Goal: Task Accomplishment & Management: Manage account settings

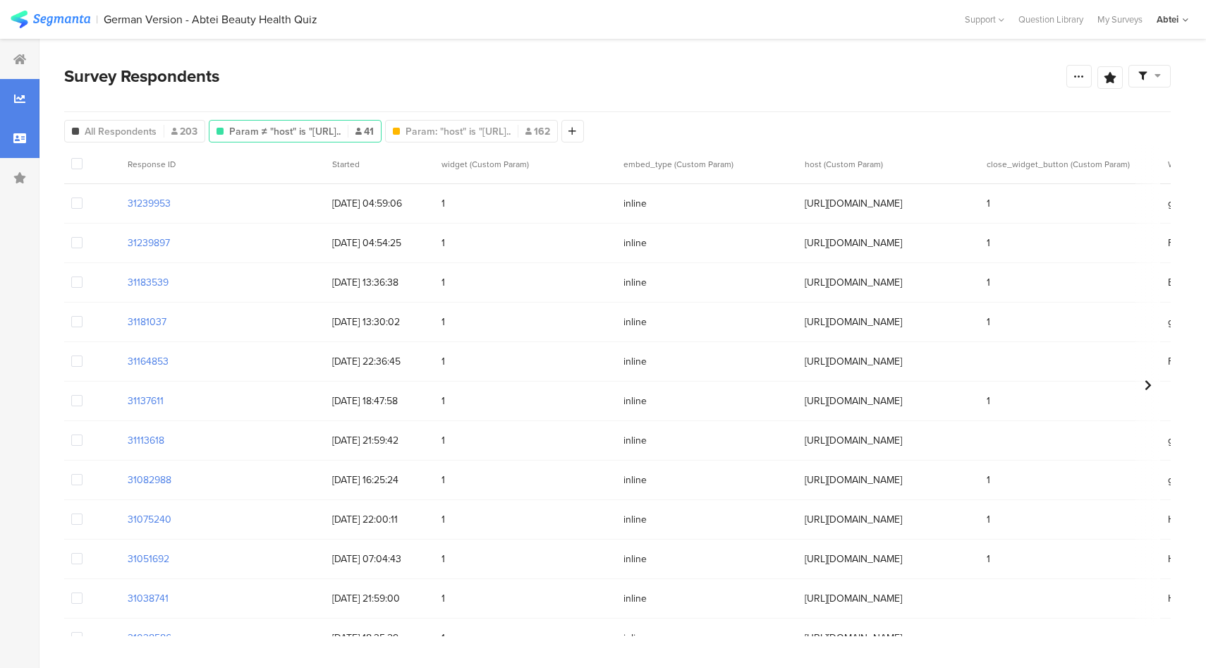
click at [19, 100] on icon at bounding box center [19, 98] width 11 height 11
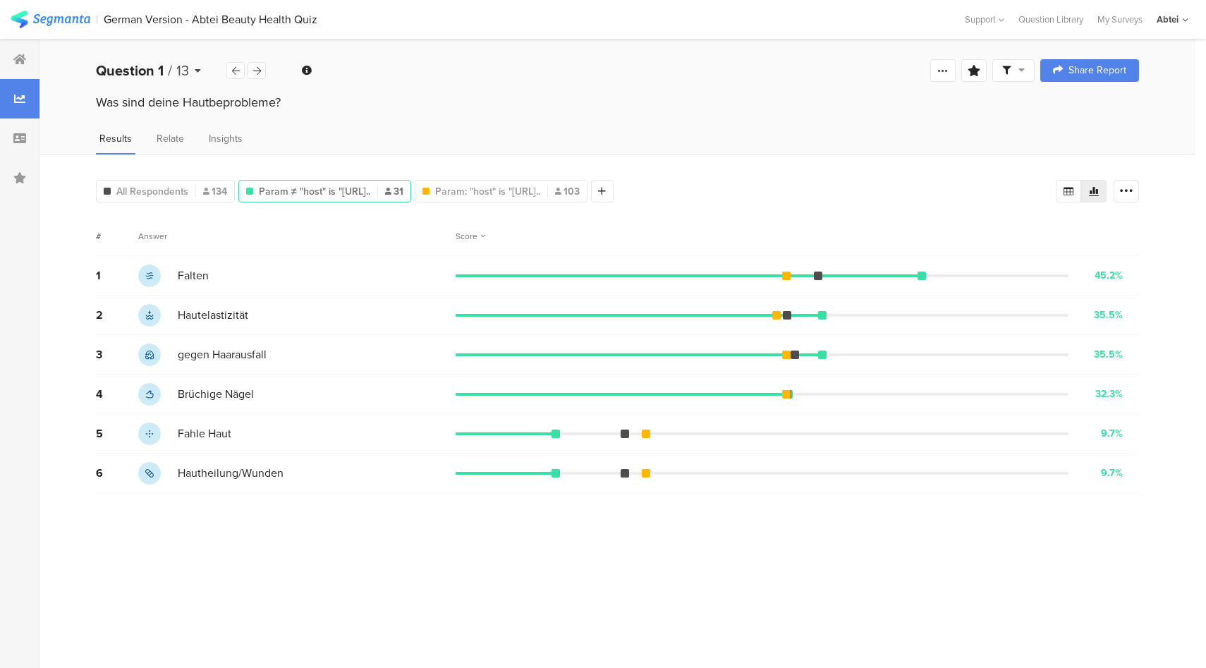
click at [176, 74] on span "13" at bounding box center [182, 70] width 13 height 21
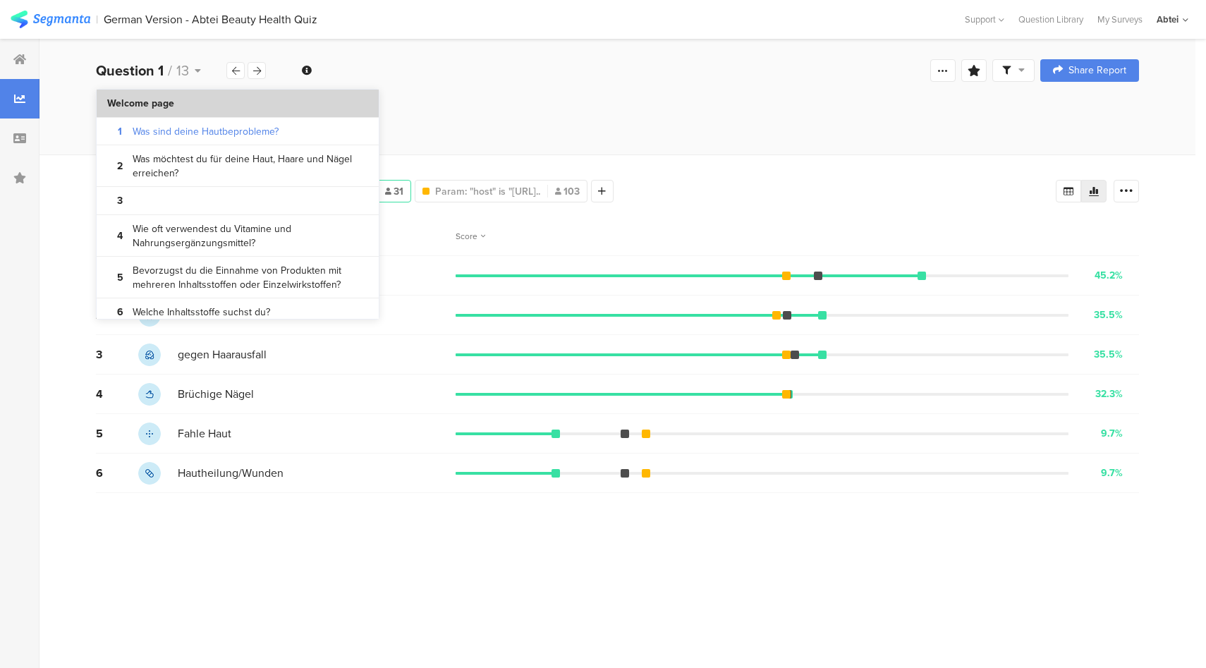
click at [176, 109] on section "Welcome page" at bounding box center [238, 104] width 282 height 28
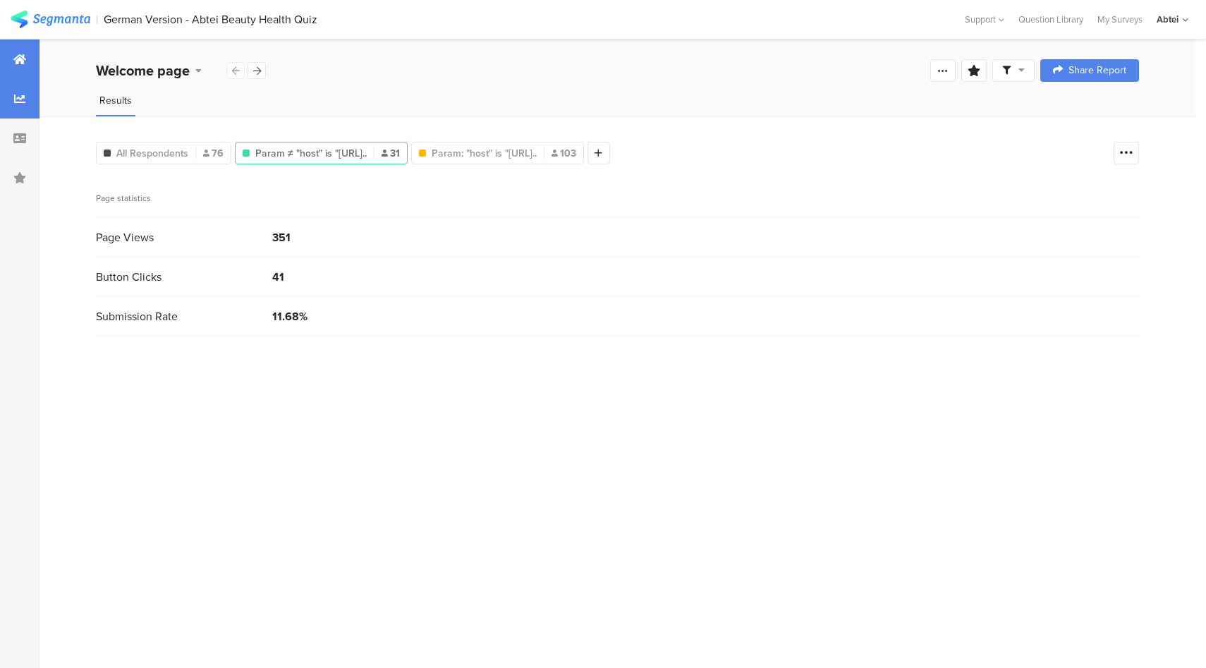
click at [26, 60] on div at bounding box center [19, 58] width 39 height 39
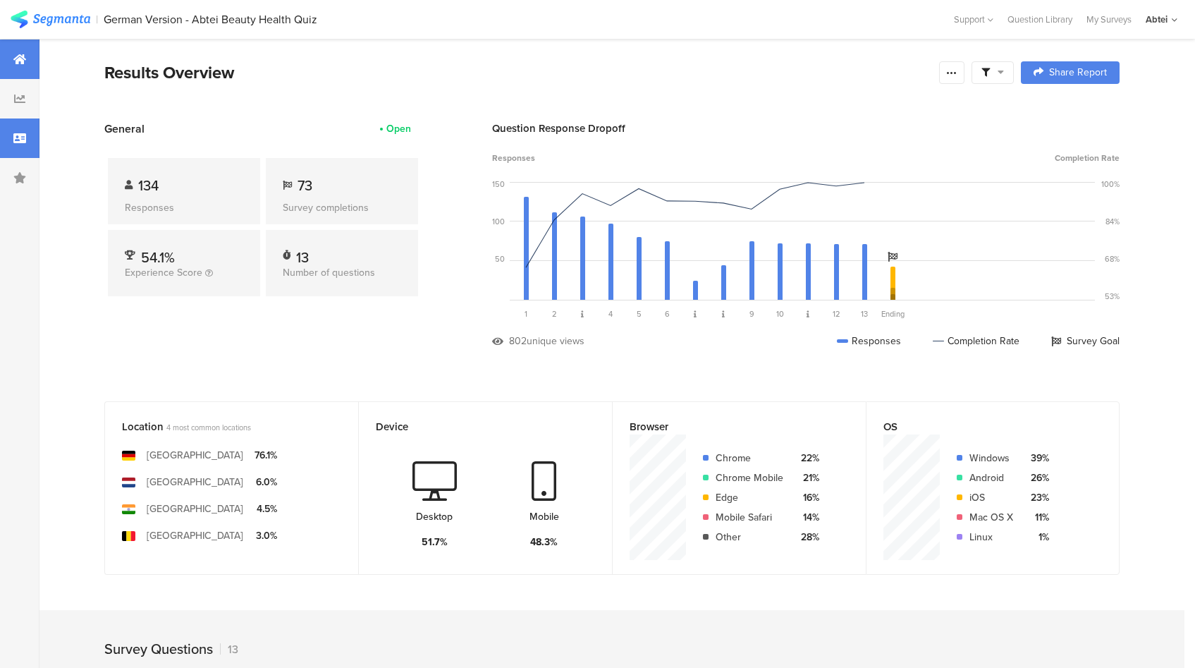
click at [0, 140] on div at bounding box center [19, 137] width 39 height 39
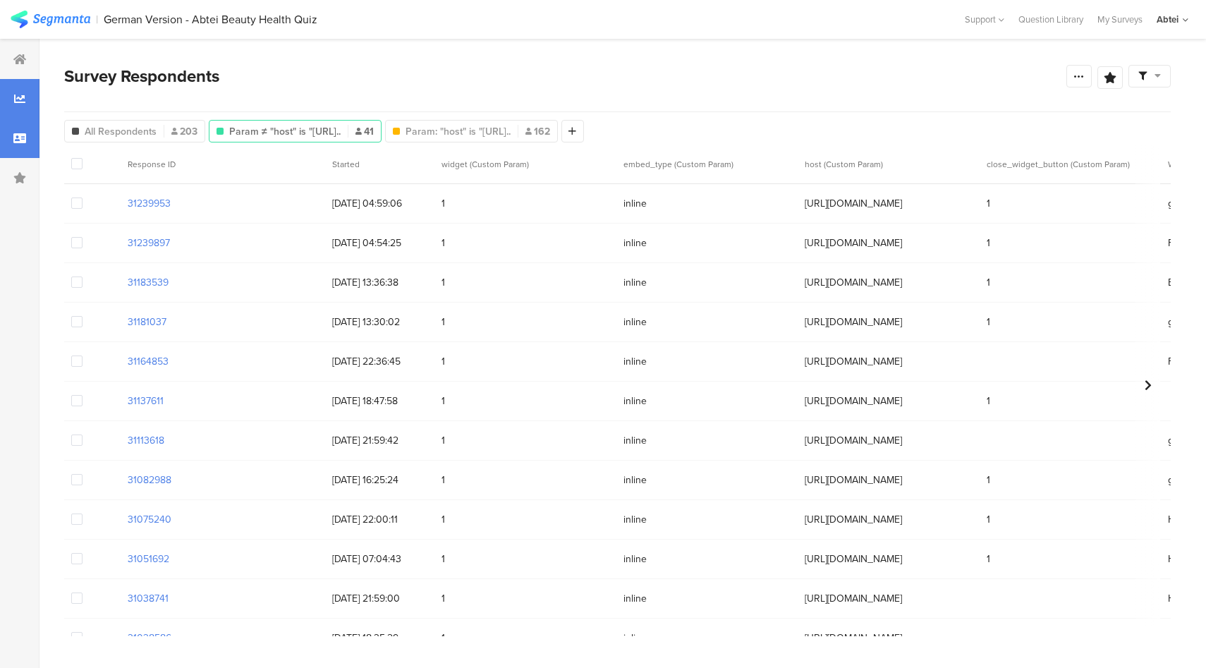
click at [35, 93] on div at bounding box center [19, 98] width 39 height 39
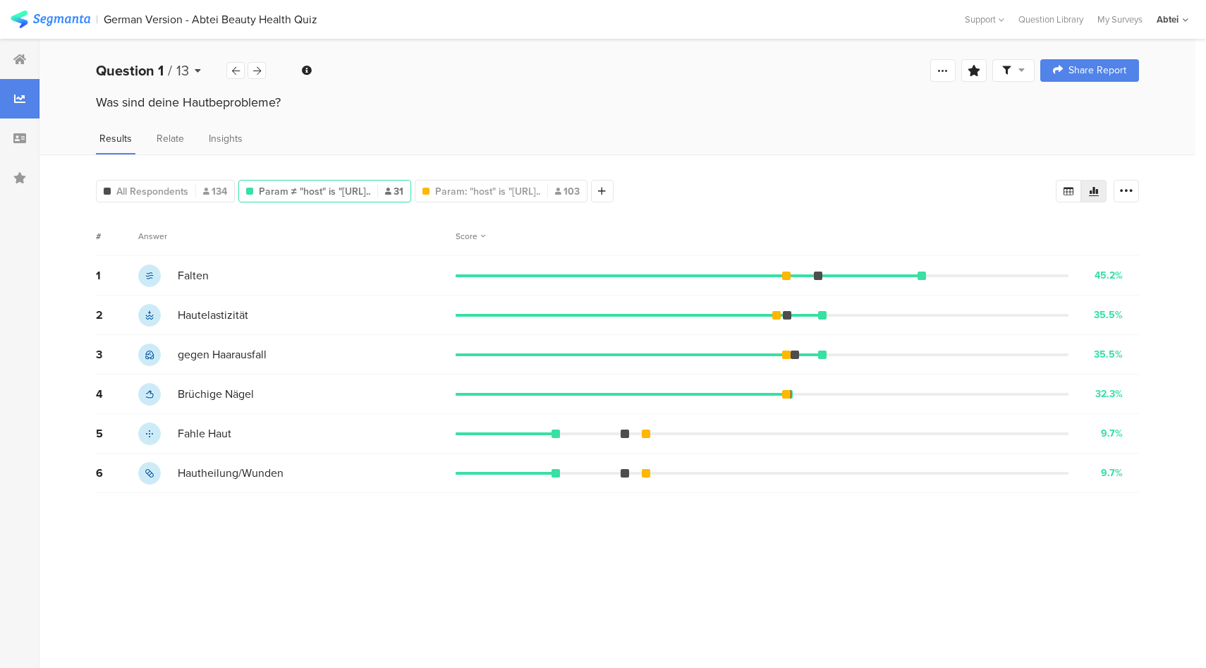
click at [160, 76] on b "Question 1" at bounding box center [130, 70] width 68 height 21
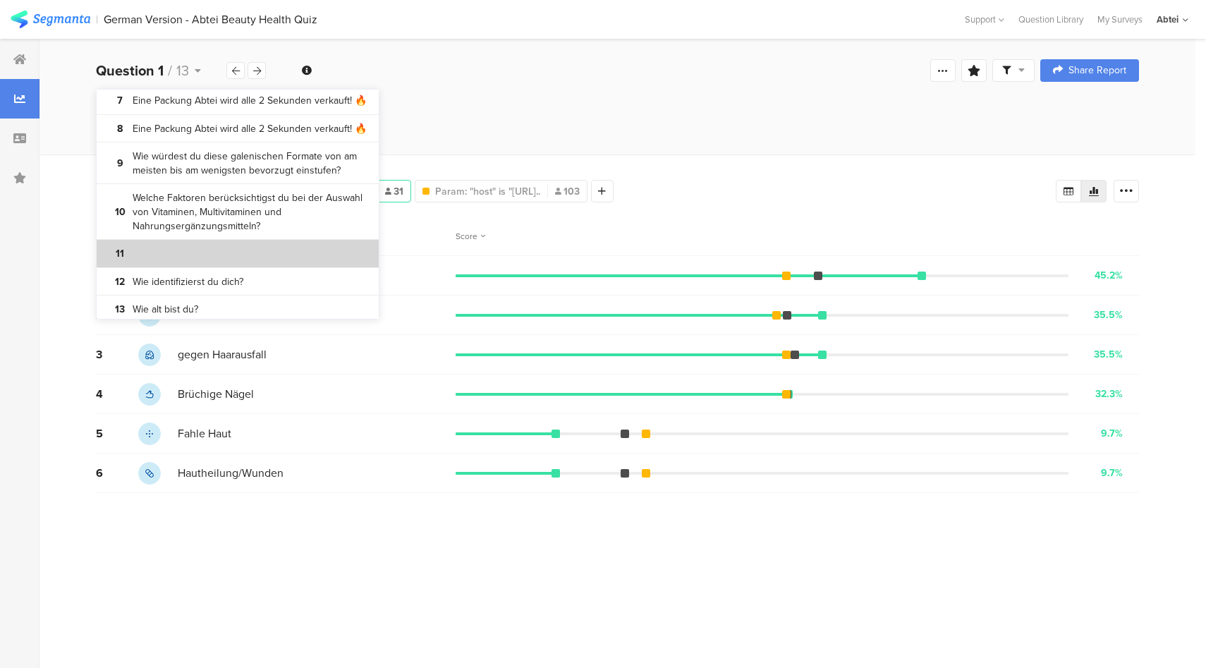
scroll to position [300, 0]
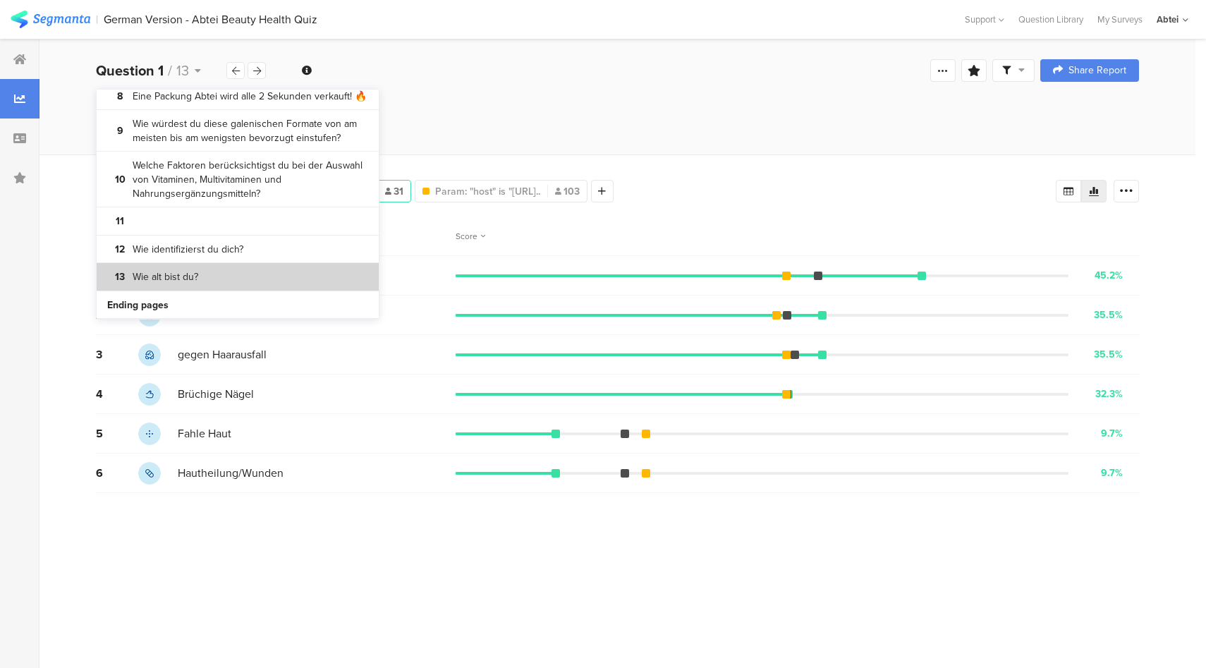
click at [195, 279] on bdi "Wie alt bist du?" at bounding box center [166, 277] width 66 height 14
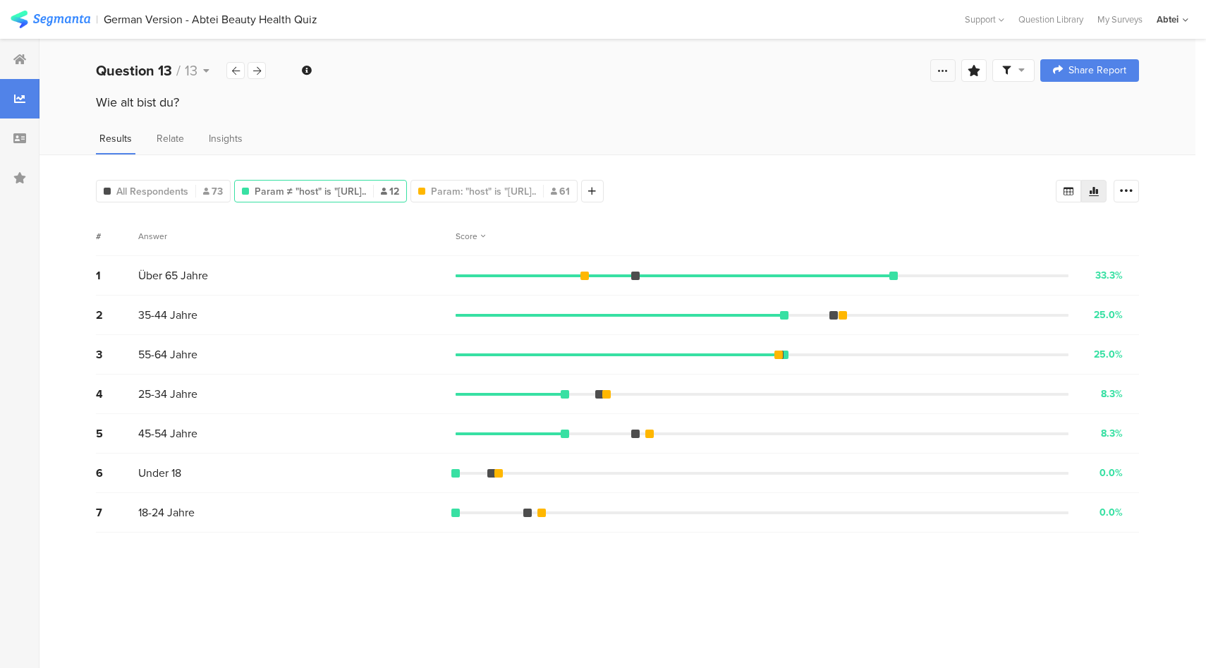
click at [945, 65] on icon at bounding box center [942, 70] width 11 height 11
click at [772, 164] on link "Preview survey" at bounding box center [842, 150] width 226 height 31
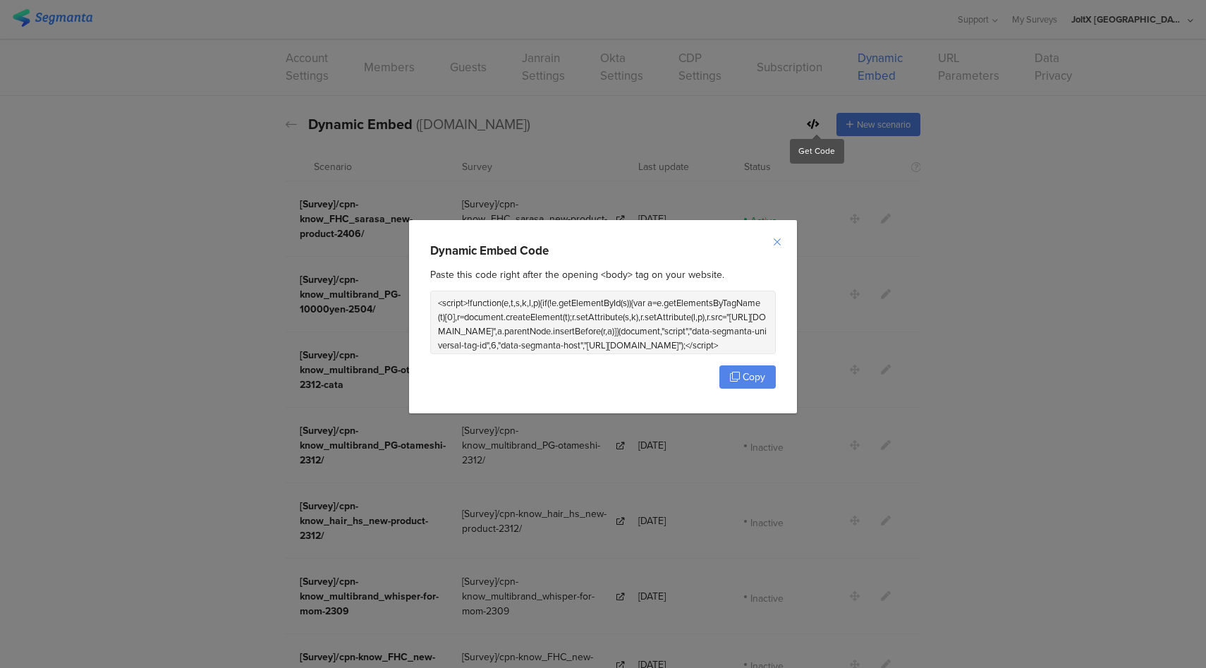
scroll to position [18, 0]
click at [780, 245] on icon "Close" at bounding box center [776, 241] width 11 height 11
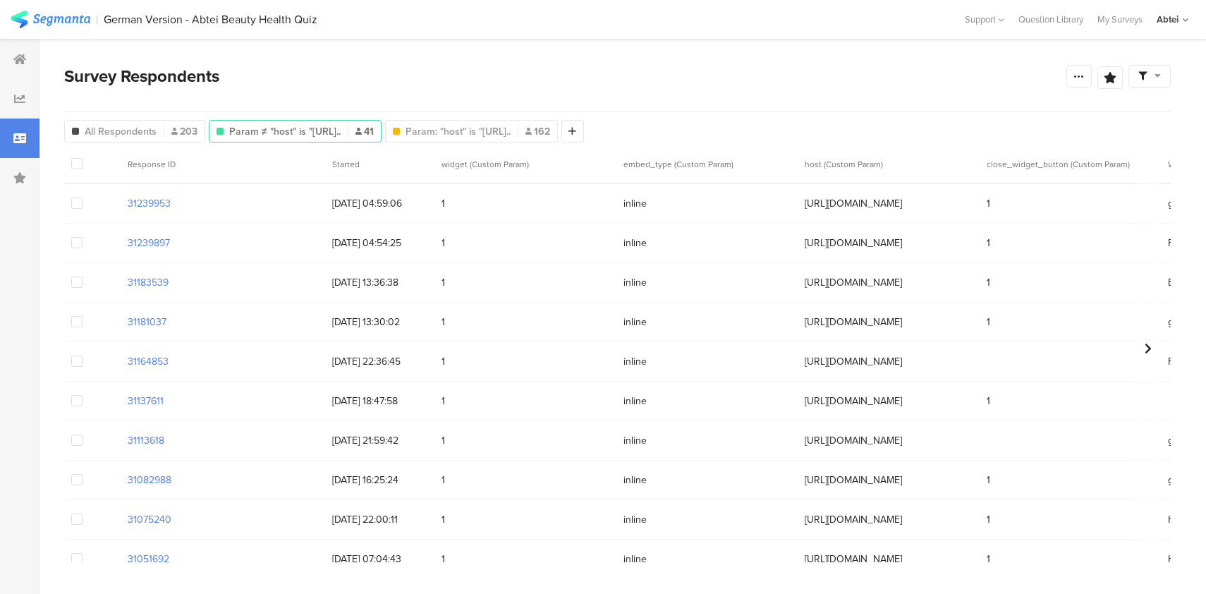
click at [1165, 19] on div "Abtei" at bounding box center [1167, 19] width 22 height 13
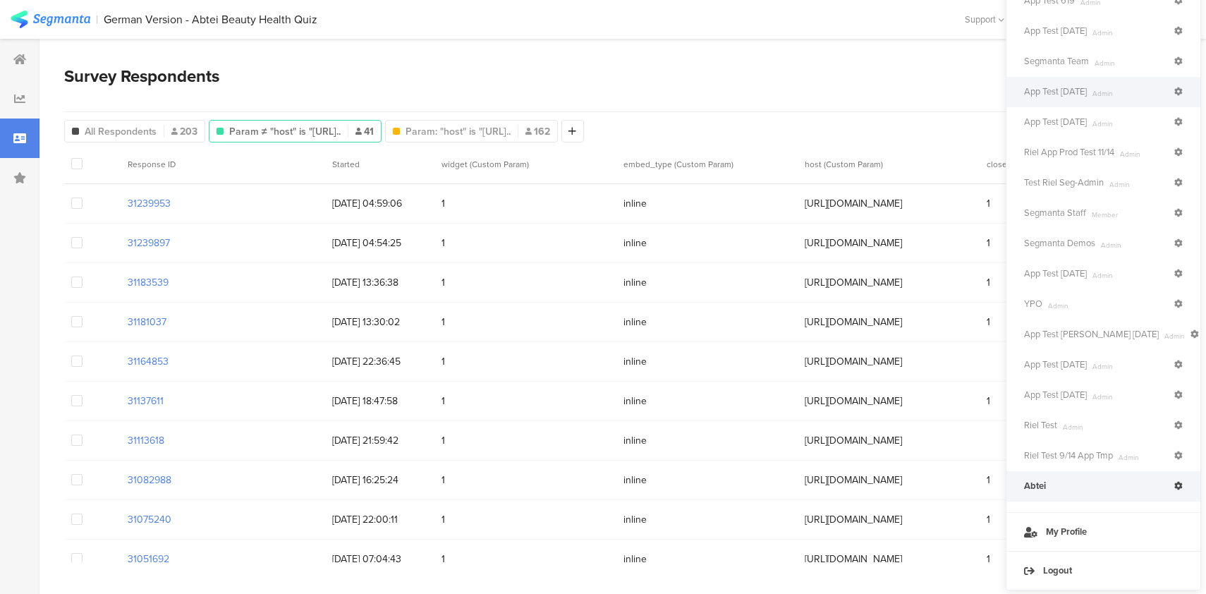
click at [1077, 96] on span "App Test 7/9/24" at bounding box center [1055, 91] width 63 height 13
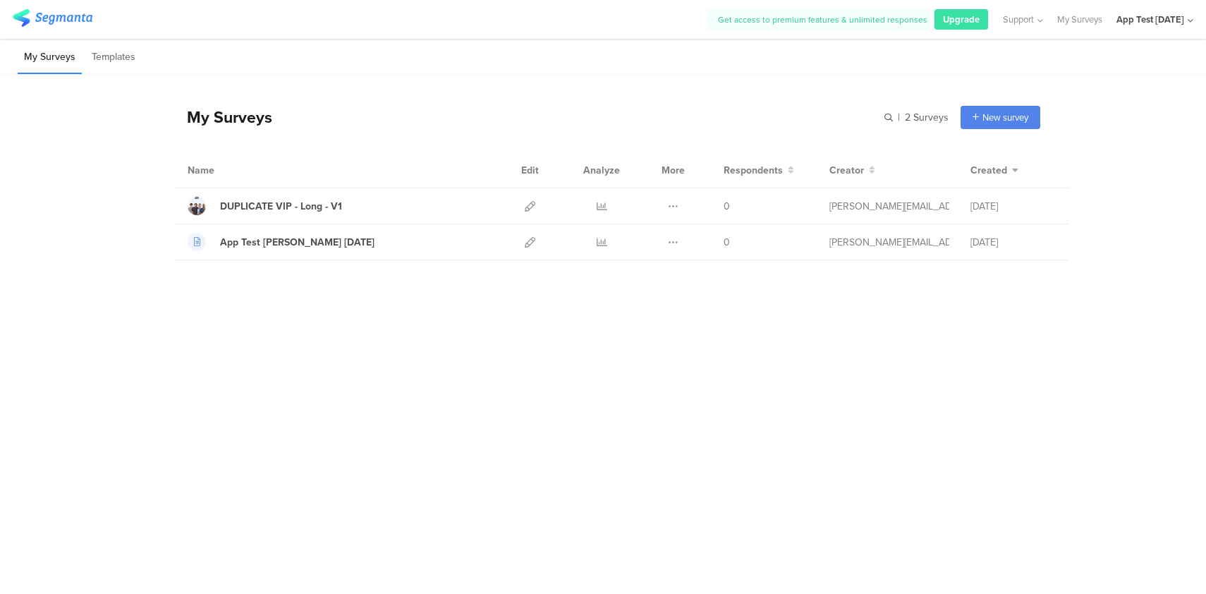
click at [1185, 23] on div "App Test [DATE]" at bounding box center [1154, 19] width 77 height 39
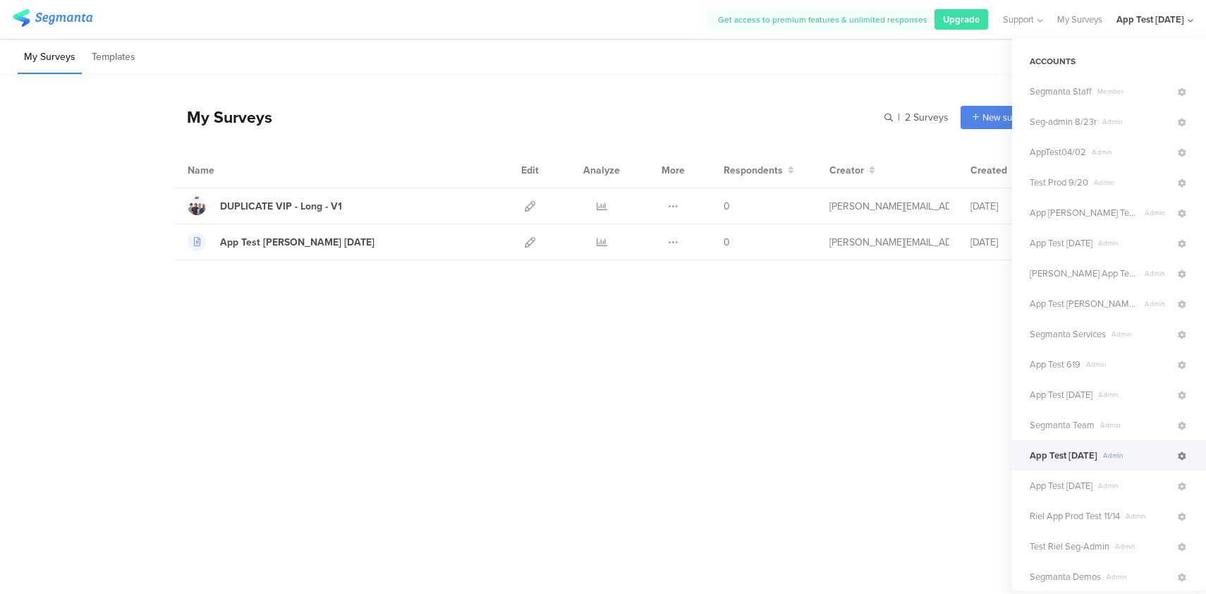
click at [1177, 455] on icon at bounding box center [1181, 456] width 8 height 8
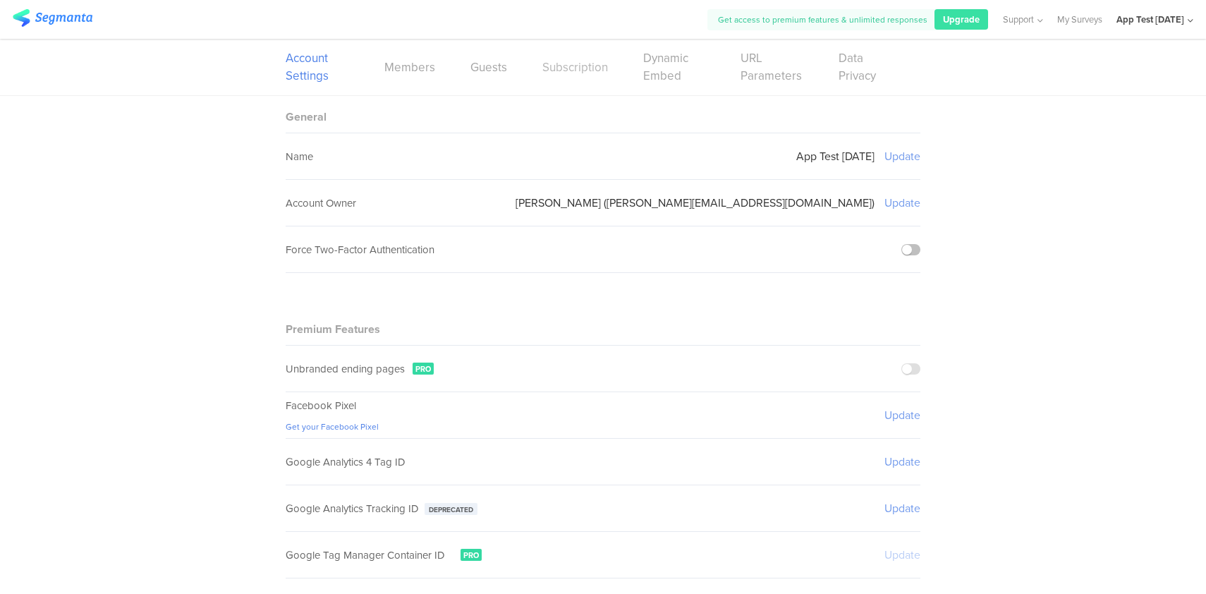
click at [547, 66] on link "Subscription" at bounding box center [575, 68] width 66 height 18
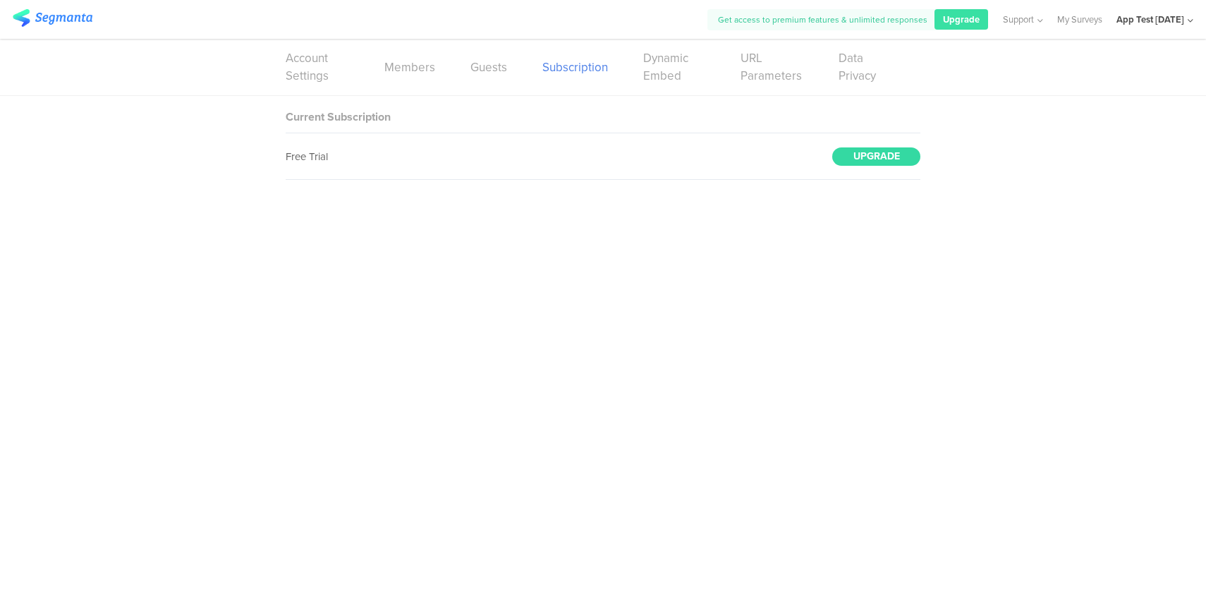
click at [881, 154] on div "UPGRADE" at bounding box center [876, 156] width 88 height 18
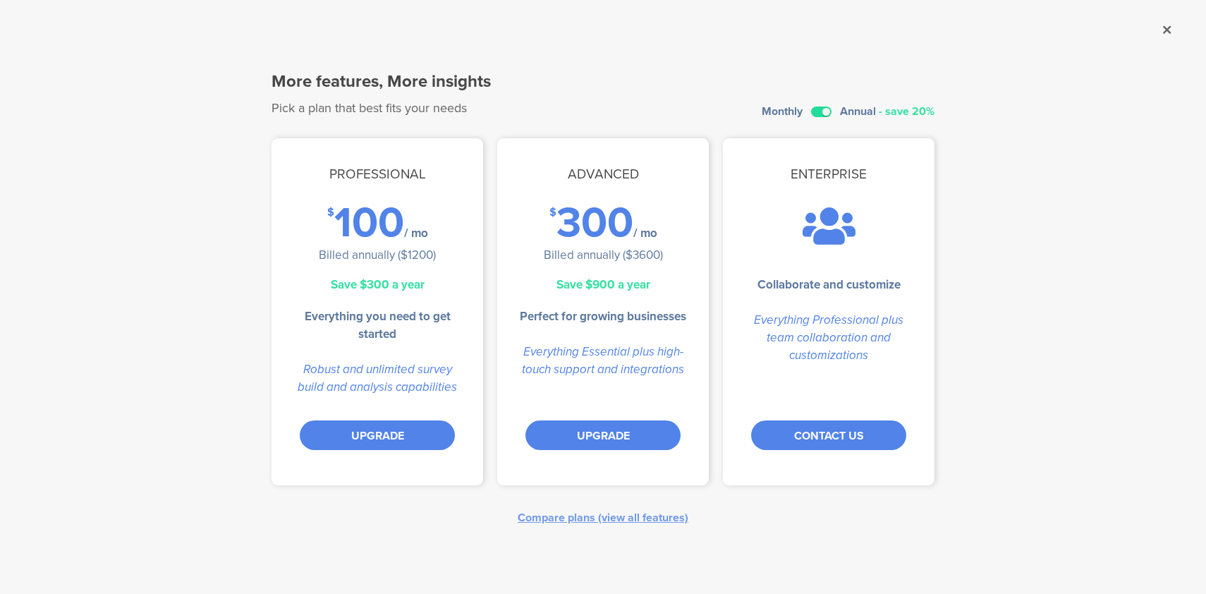
click at [821, 116] on label at bounding box center [821, 111] width 20 height 11
click at [0, 0] on input "checkbox" at bounding box center [0, 0] width 0 height 0
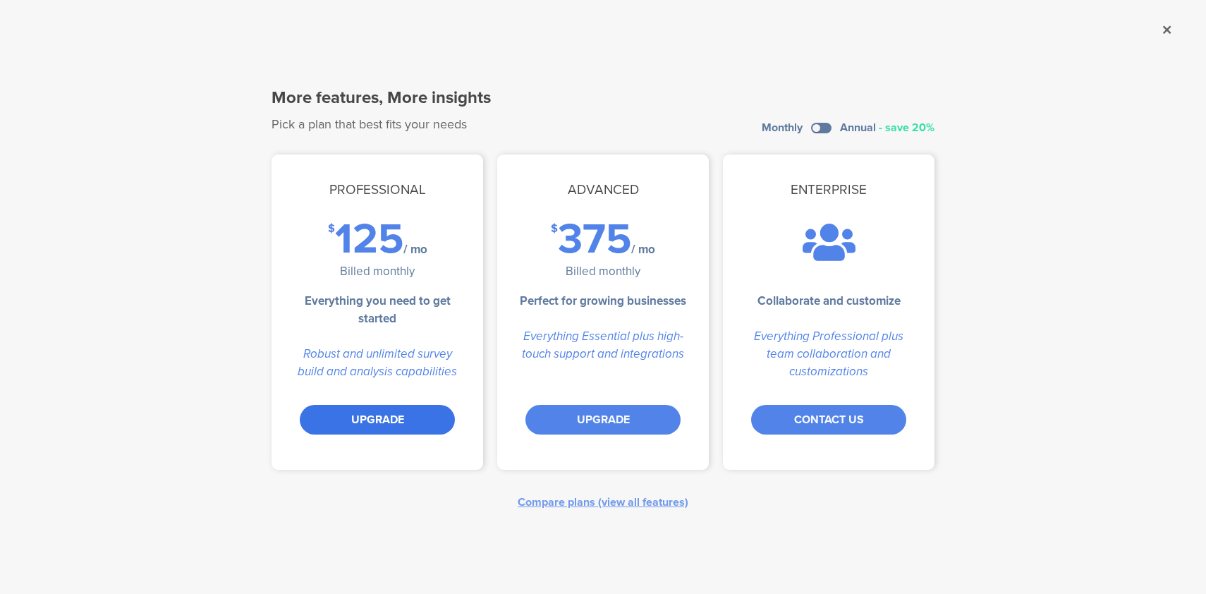
click at [362, 417] on div "UPGRADE" at bounding box center [377, 420] width 155 height 30
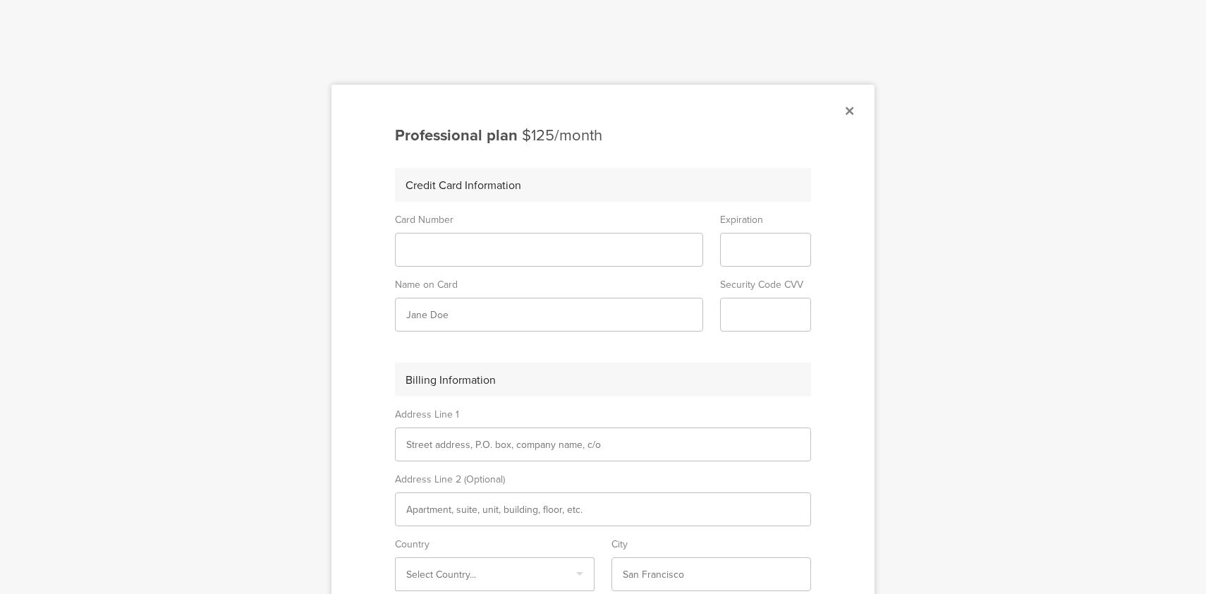
click at [845, 113] on icon at bounding box center [849, 110] width 8 height 13
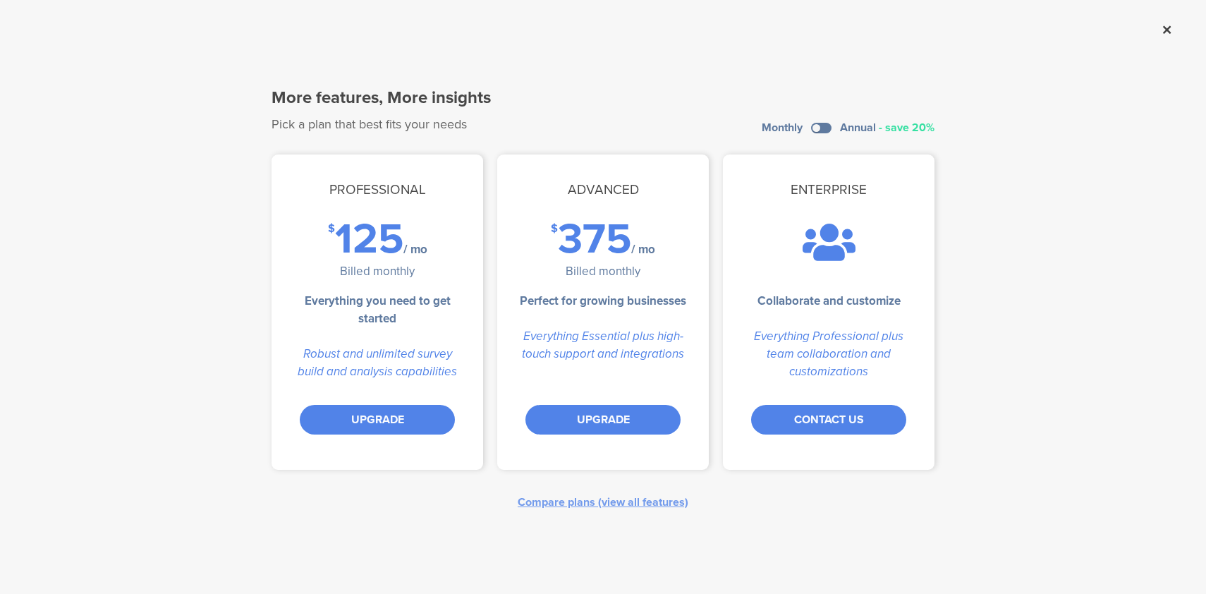
click at [1167, 32] on icon at bounding box center [1167, 29] width 8 height 13
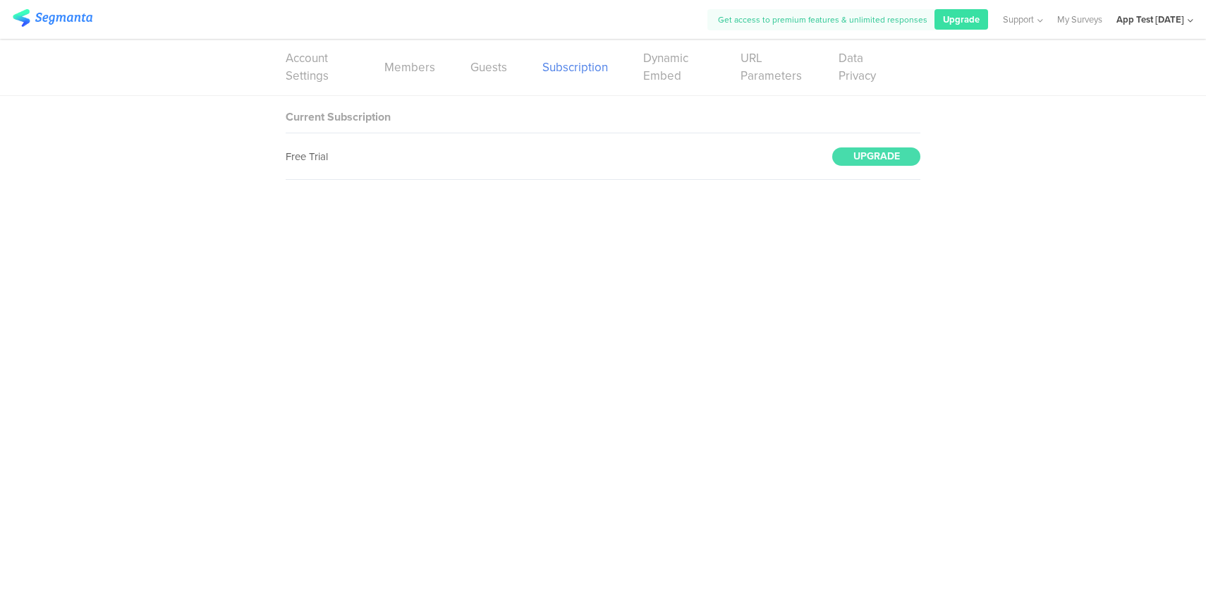
click at [1165, 23] on div "App Test [DATE]" at bounding box center [1150, 19] width 68 height 13
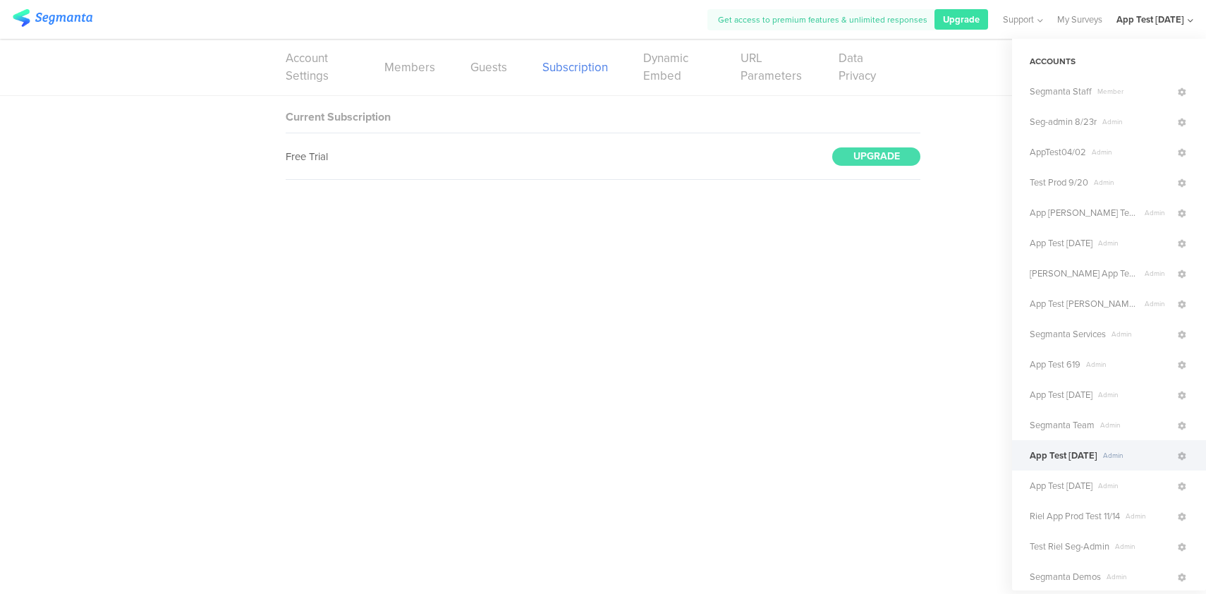
click at [905, 52] on div "Account Settings Members Guests Subscription Dynamic Embed URL Parameters Data …" at bounding box center [603, 67] width 635 height 56
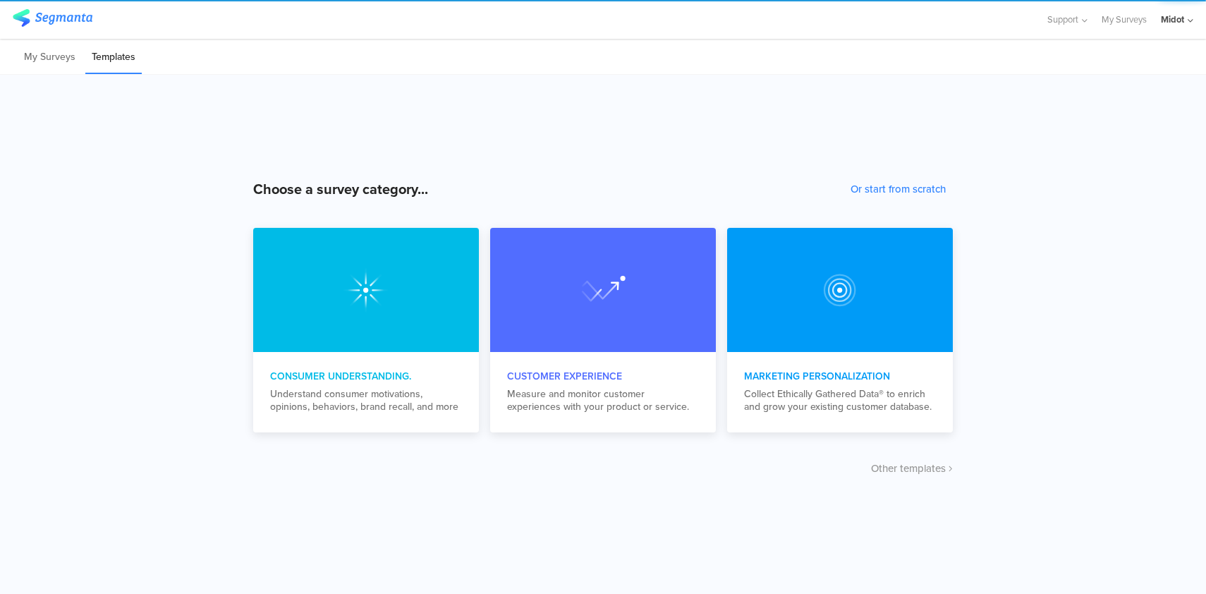
click at [1178, 23] on div "Midot" at bounding box center [1171, 19] width 23 height 13
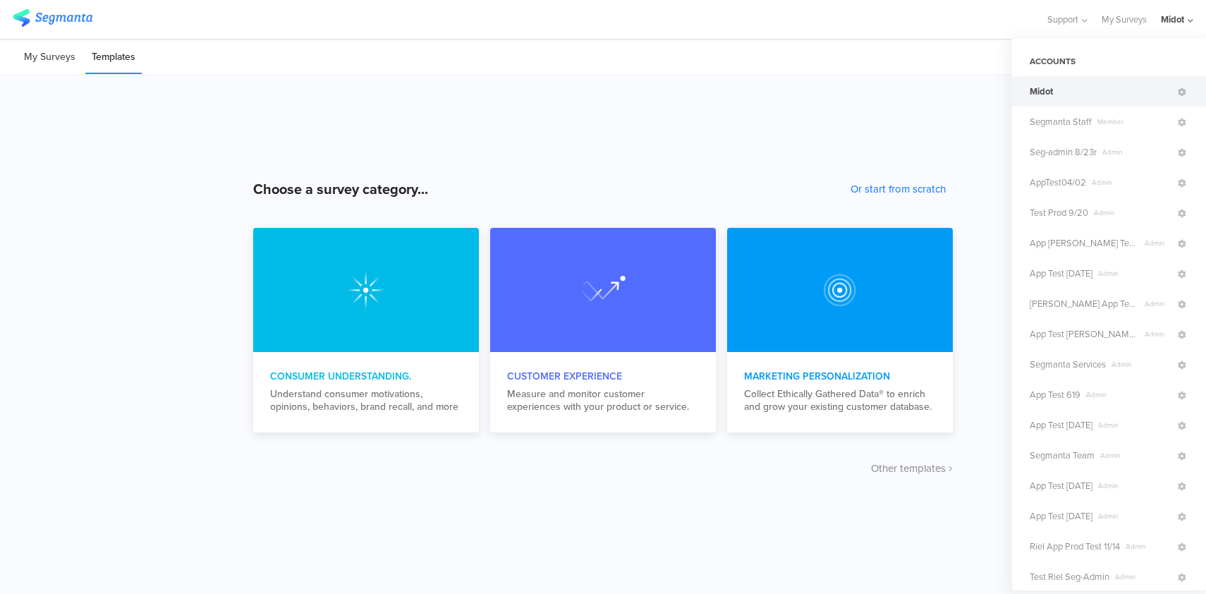
click at [53, 66] on li "My Surveys" at bounding box center [50, 57] width 64 height 33
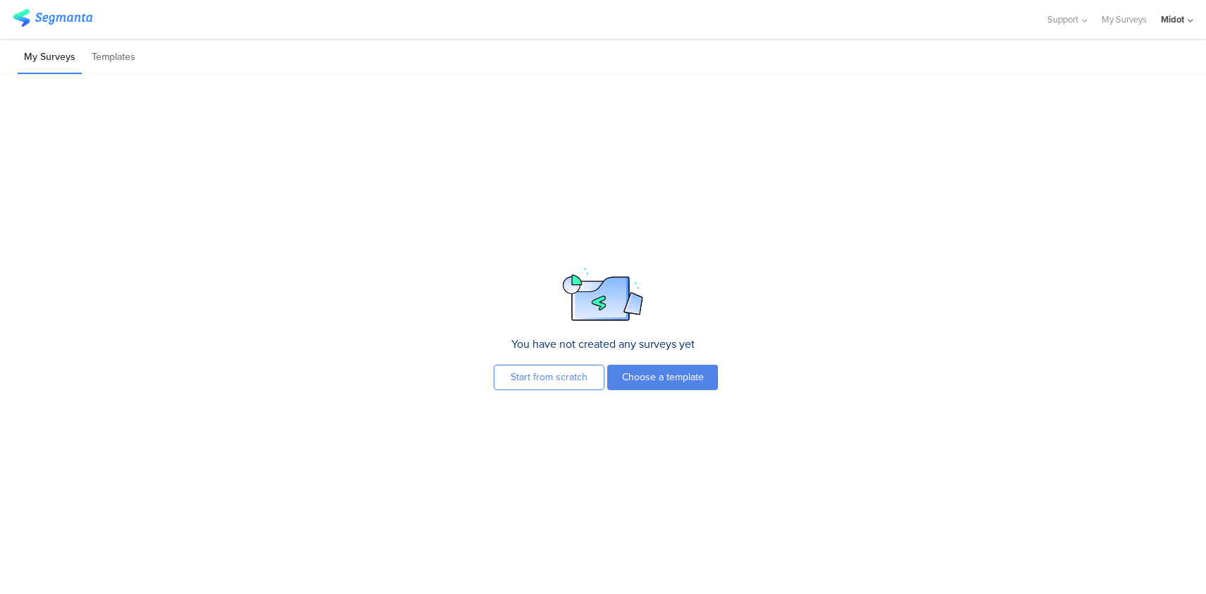
click at [1182, 23] on div "Midot" at bounding box center [1171, 19] width 23 height 13
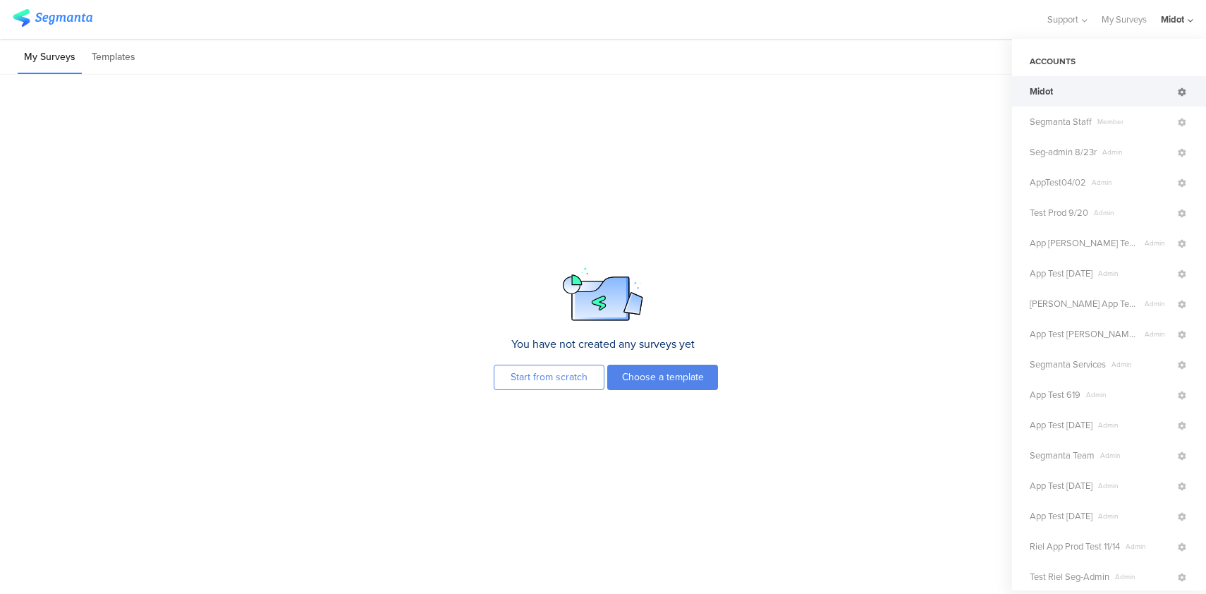
click at [1177, 93] on icon at bounding box center [1181, 92] width 8 height 8
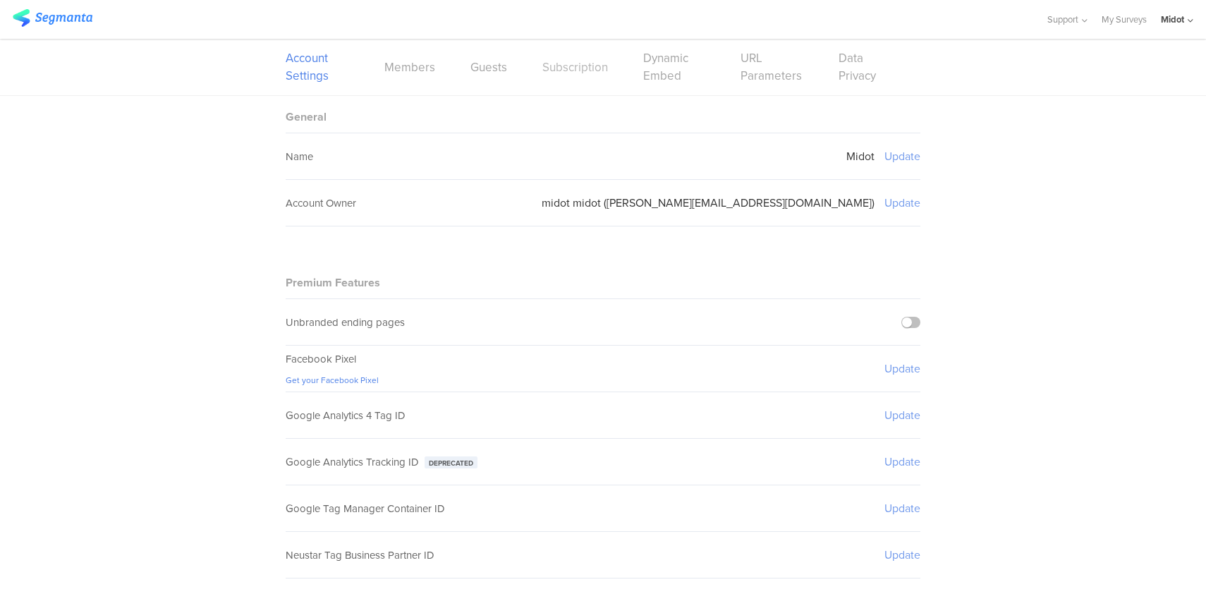
click at [577, 70] on link "Subscription" at bounding box center [575, 68] width 66 height 18
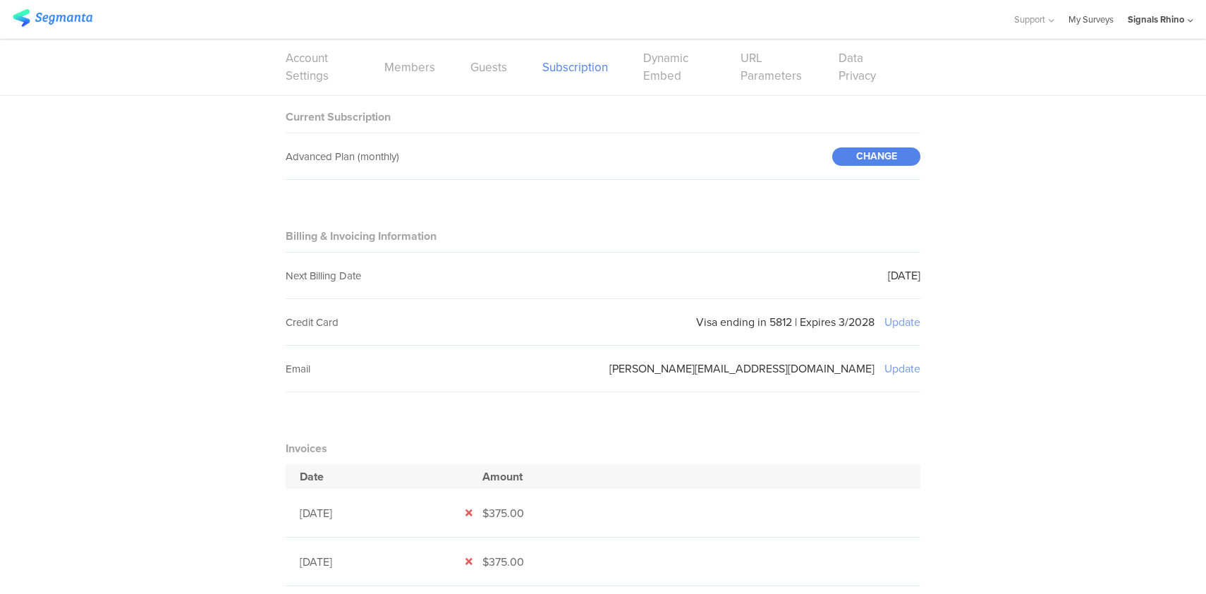
click at [1091, 19] on link "My Surveys" at bounding box center [1090, 19] width 45 height 39
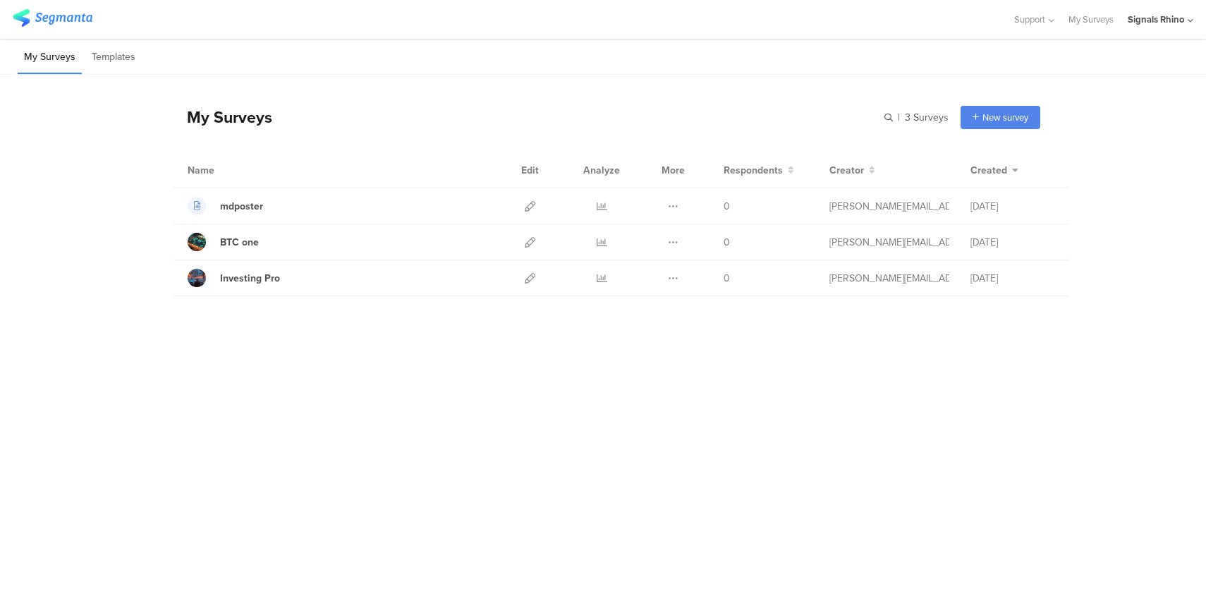
click at [1168, 21] on div "Signals Rhino" at bounding box center [1155, 19] width 56 height 13
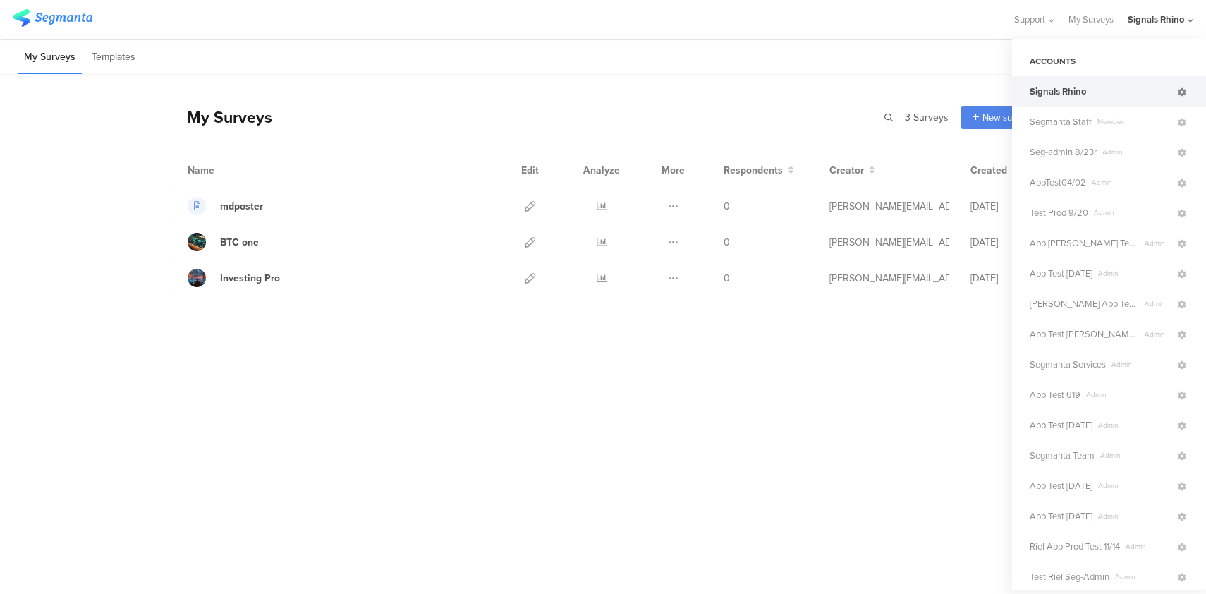
click at [1177, 93] on icon at bounding box center [1181, 92] width 8 height 8
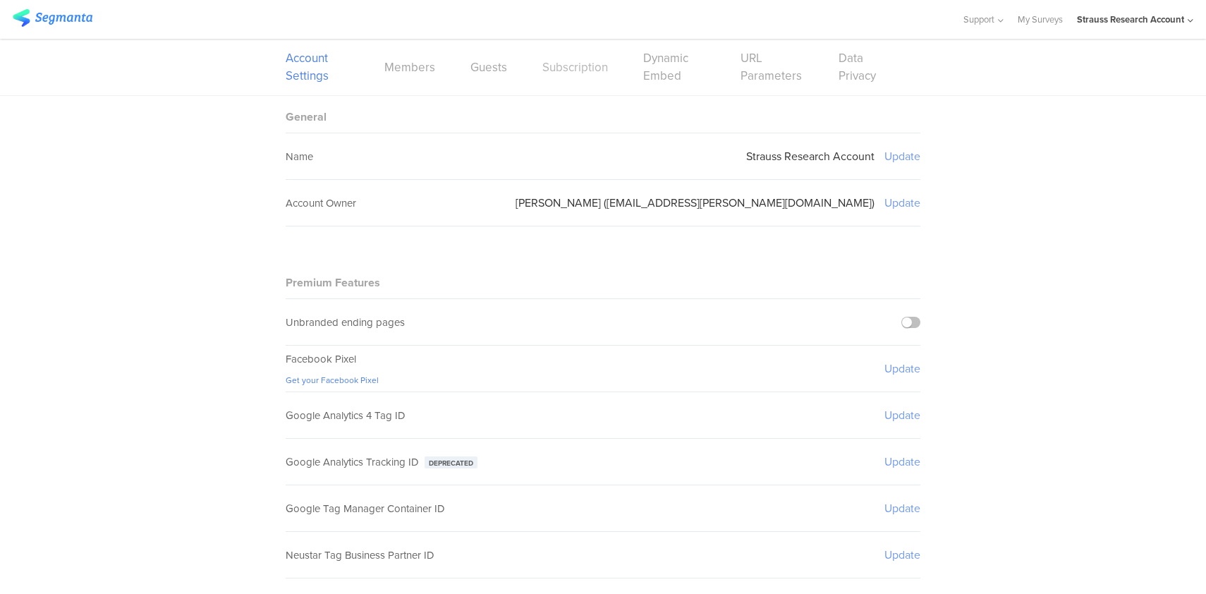
click at [565, 62] on link "Subscription" at bounding box center [575, 68] width 66 height 18
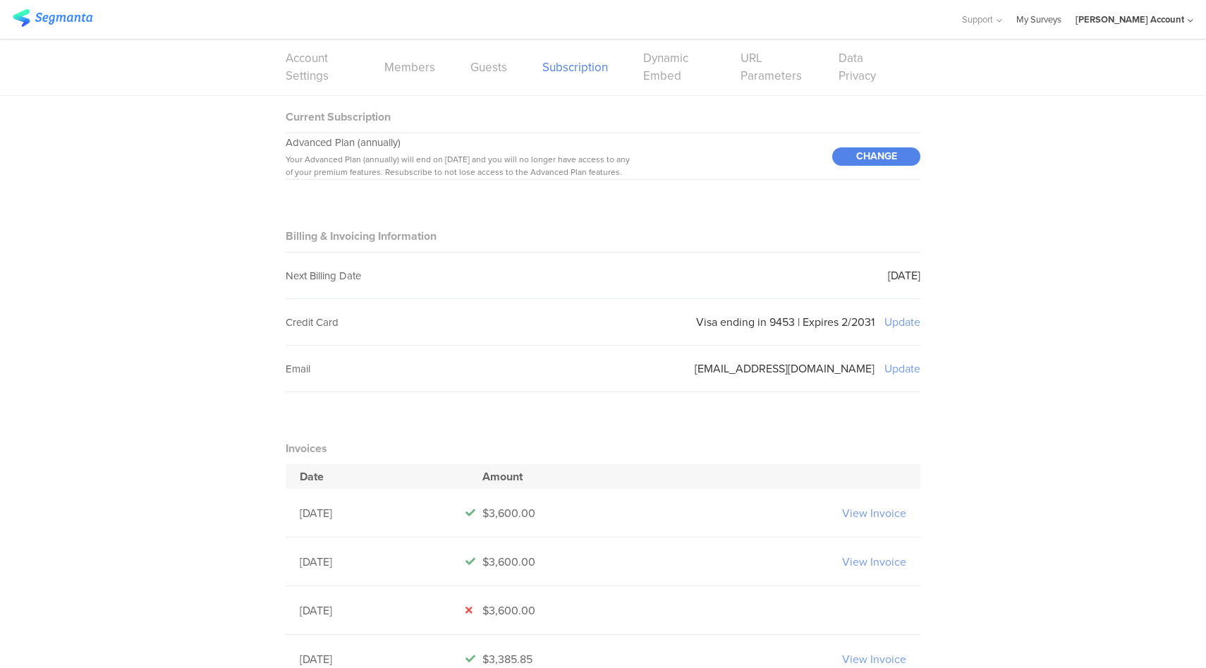
click at [1061, 20] on link "My Surveys" at bounding box center [1038, 19] width 45 height 39
